Goal: Navigation & Orientation: Find specific page/section

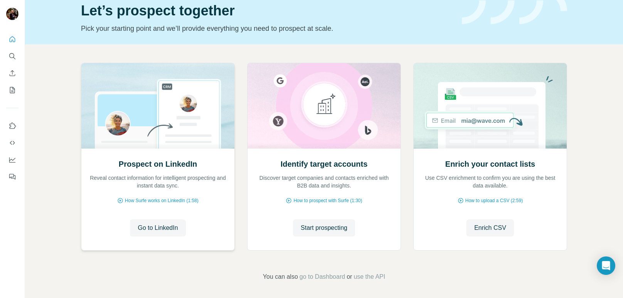
scroll to position [34, 0]
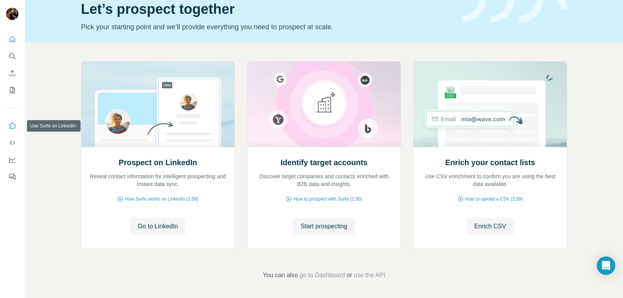
click at [15, 124] on icon "Use Surfe on LinkedIn" at bounding box center [12, 126] width 8 height 8
click at [11, 85] on button "My lists" at bounding box center [12, 90] width 12 height 14
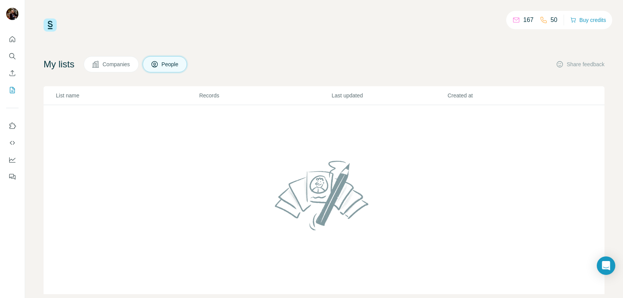
click at [131, 68] on span "Companies" at bounding box center [117, 65] width 28 height 8
click at [176, 70] on button "People" at bounding box center [165, 64] width 45 height 16
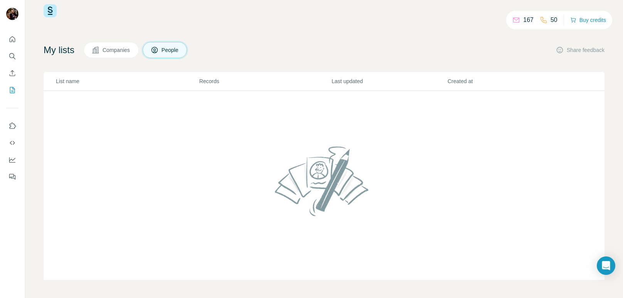
click at [310, 180] on img at bounding box center [324, 181] width 105 height 83
click at [79, 86] on th "List name" at bounding box center [121, 81] width 155 height 19
click at [126, 47] on span "Companies" at bounding box center [117, 50] width 28 height 8
click at [174, 53] on span "People" at bounding box center [171, 50] width 18 height 8
click at [69, 53] on h4 "My lists" at bounding box center [59, 50] width 31 height 12
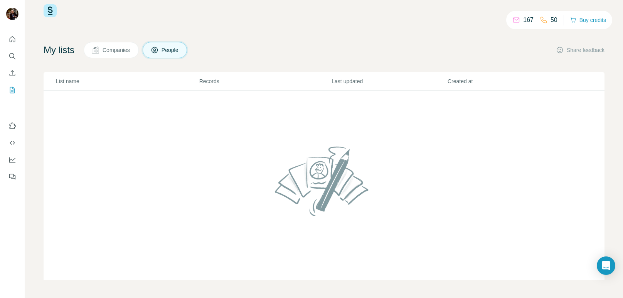
click at [69, 53] on h4 "My lists" at bounding box center [59, 50] width 31 height 12
click at [15, 88] on icon "My lists" at bounding box center [12, 90] width 8 height 8
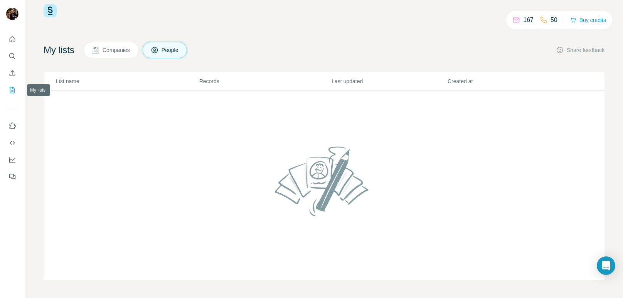
click at [15, 88] on icon "My lists" at bounding box center [12, 90] width 8 height 8
click at [13, 58] on icon "Search" at bounding box center [12, 56] width 8 height 8
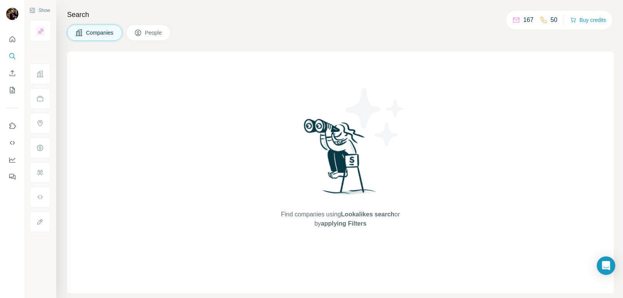
click at [148, 35] on span "People" at bounding box center [154, 33] width 18 height 8
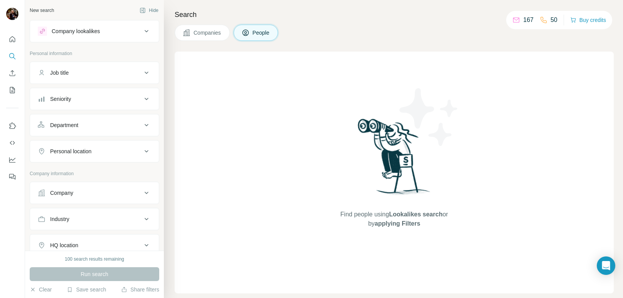
click at [355, 66] on div "Find people using Lookalikes search or by applying Filters" at bounding box center [394, 173] width 139 height 242
